Goal: Transaction & Acquisition: Purchase product/service

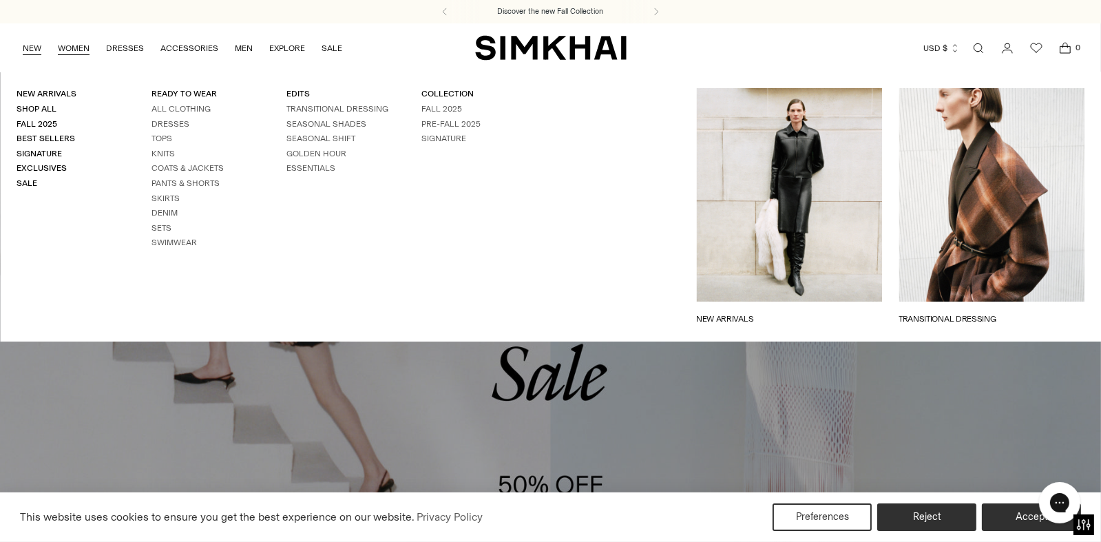
click at [38, 52] on link "NEW" at bounding box center [32, 48] width 19 height 30
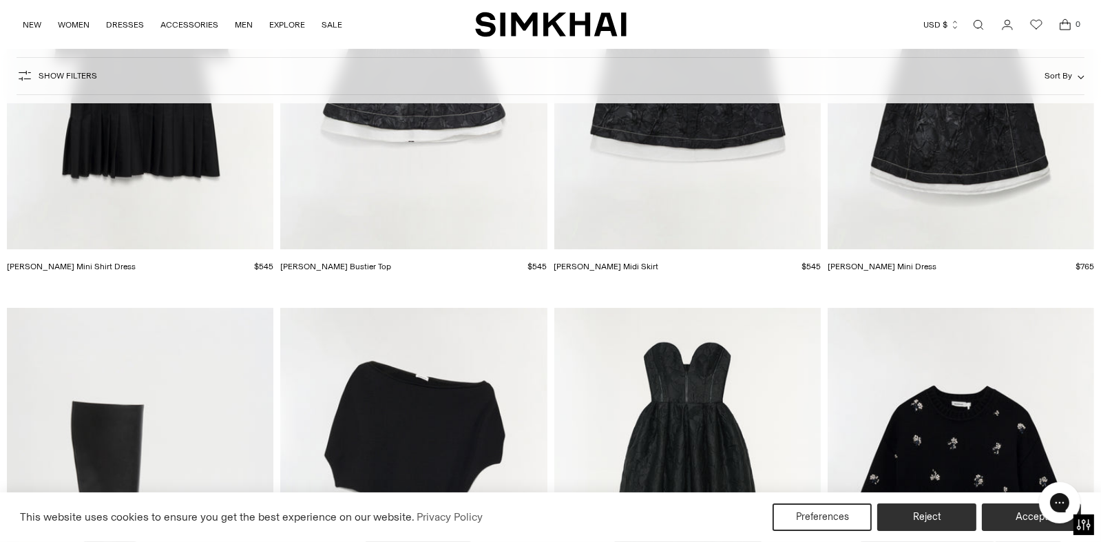
scroll to position [6946, 0]
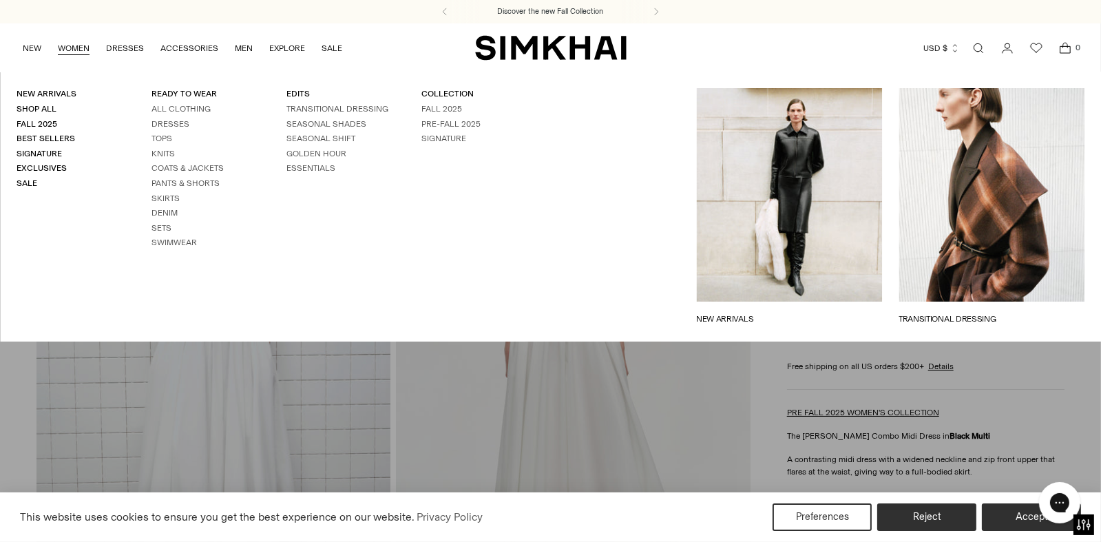
click at [83, 52] on link "WOMEN" at bounding box center [74, 48] width 32 height 30
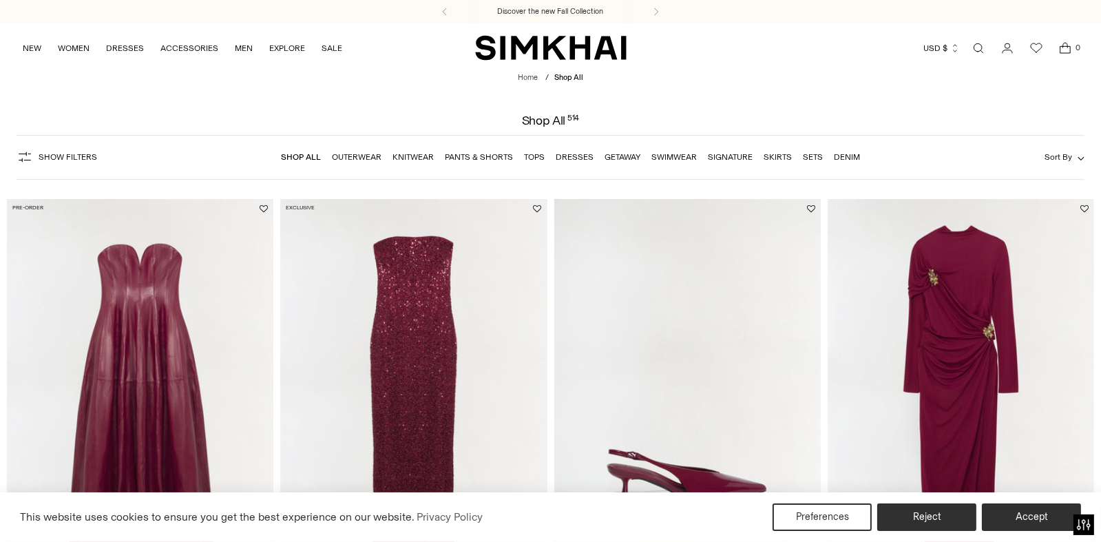
click at [529, 156] on link "Tops" at bounding box center [535, 157] width 21 height 10
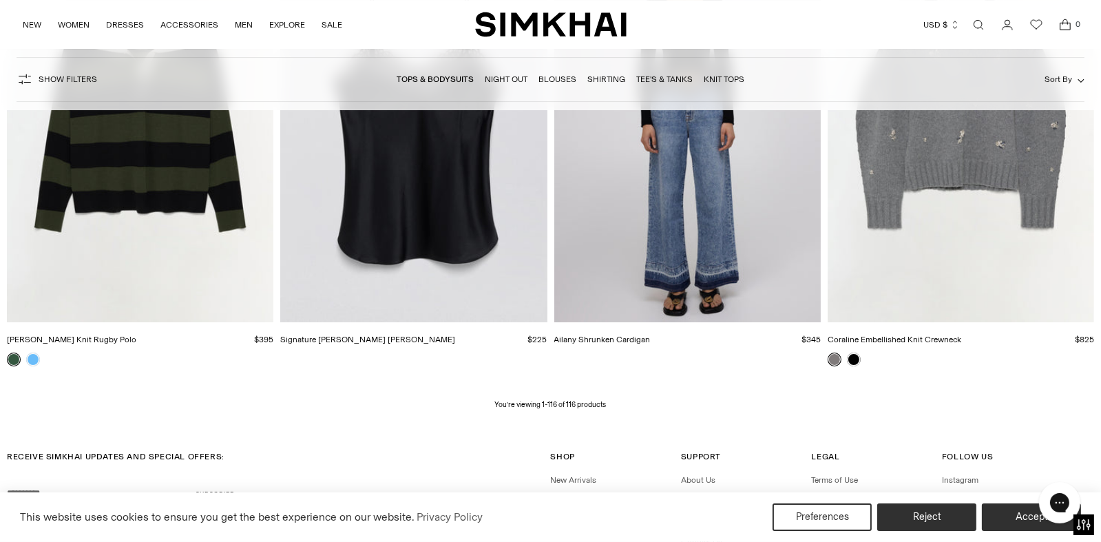
scroll to position [13144, 0]
